Goal: Information Seeking & Learning: Check status

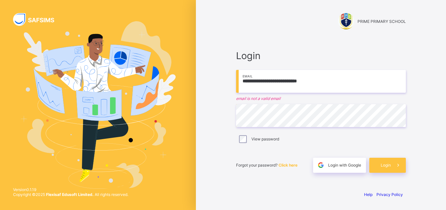
drag, startPoint x: 322, startPoint y: 81, endPoint x: 202, endPoint y: 72, distance: 120.3
click at [236, 72] on input "**********" at bounding box center [321, 81] width 170 height 23
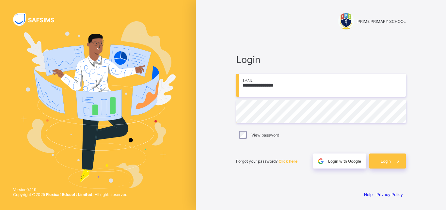
type input "**********"
click at [383, 155] on div "Login" at bounding box center [387, 160] width 37 height 15
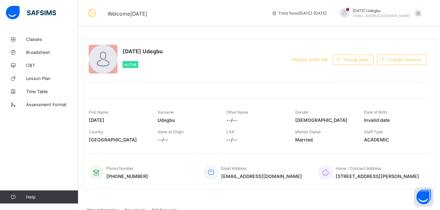
click at [421, 11] on span at bounding box center [418, 13] width 6 height 6
click at [32, 36] on link "Classes" at bounding box center [39, 39] width 78 height 13
click at [45, 36] on link "Classes" at bounding box center [39, 39] width 78 height 13
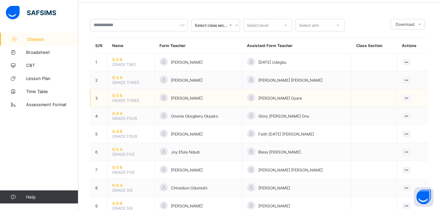
scroll to position [33, 0]
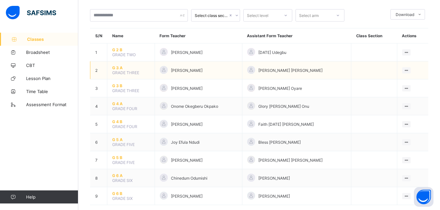
click at [125, 70] on span "G 3 A" at bounding box center [131, 67] width 38 height 5
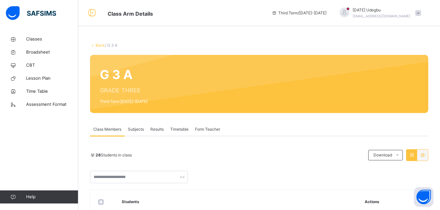
click at [133, 126] on span "Subjects" at bounding box center [136, 129] width 16 height 6
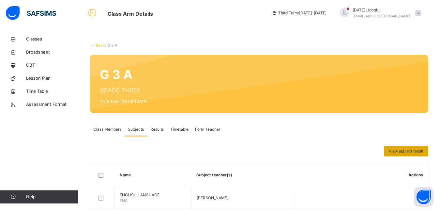
click at [412, 148] on span "View subject result" at bounding box center [406, 151] width 35 height 6
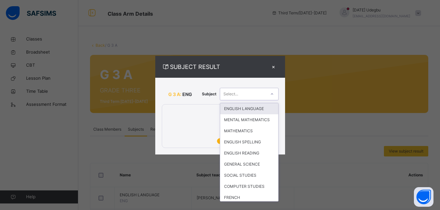
click at [272, 95] on icon at bounding box center [272, 94] width 4 height 7
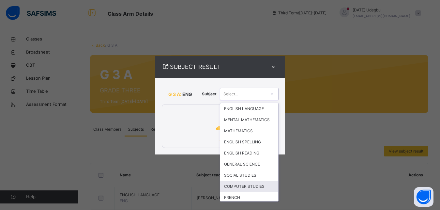
click at [245, 192] on div "COMPUTER STUDIES" at bounding box center [249, 186] width 58 height 11
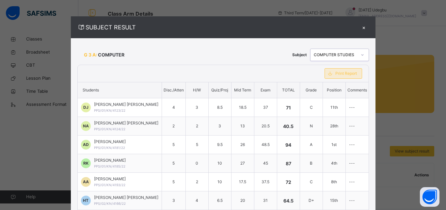
click at [339, 69] on div "Print Report" at bounding box center [343, 73] width 38 height 10
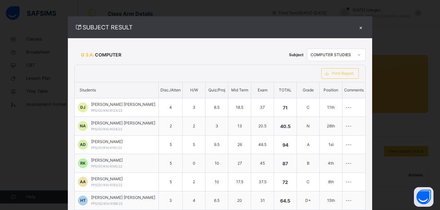
click at [356, 25] on div "×" at bounding box center [361, 27] width 10 height 9
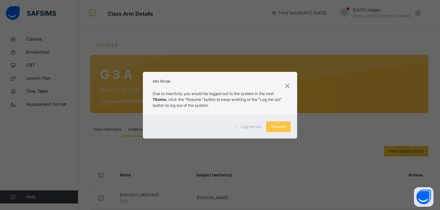
click at [257, 124] on span "Log me out" at bounding box center [251, 127] width 20 height 6
